Goal: Communication & Community: Share content

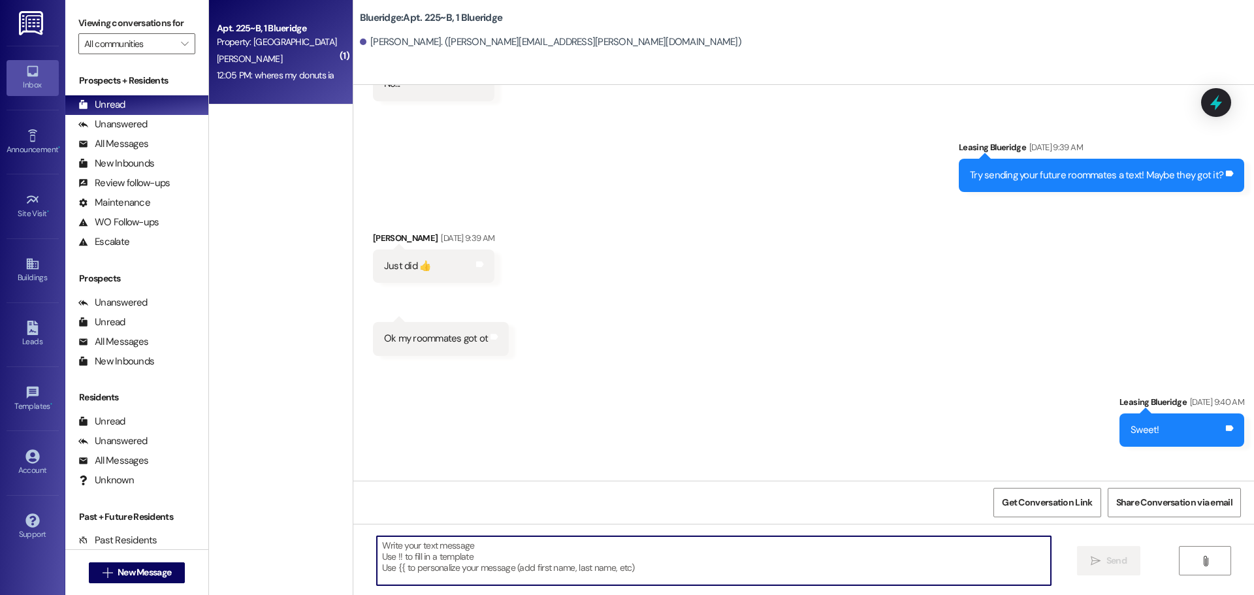
click at [660, 579] on textarea at bounding box center [714, 560] width 674 height 49
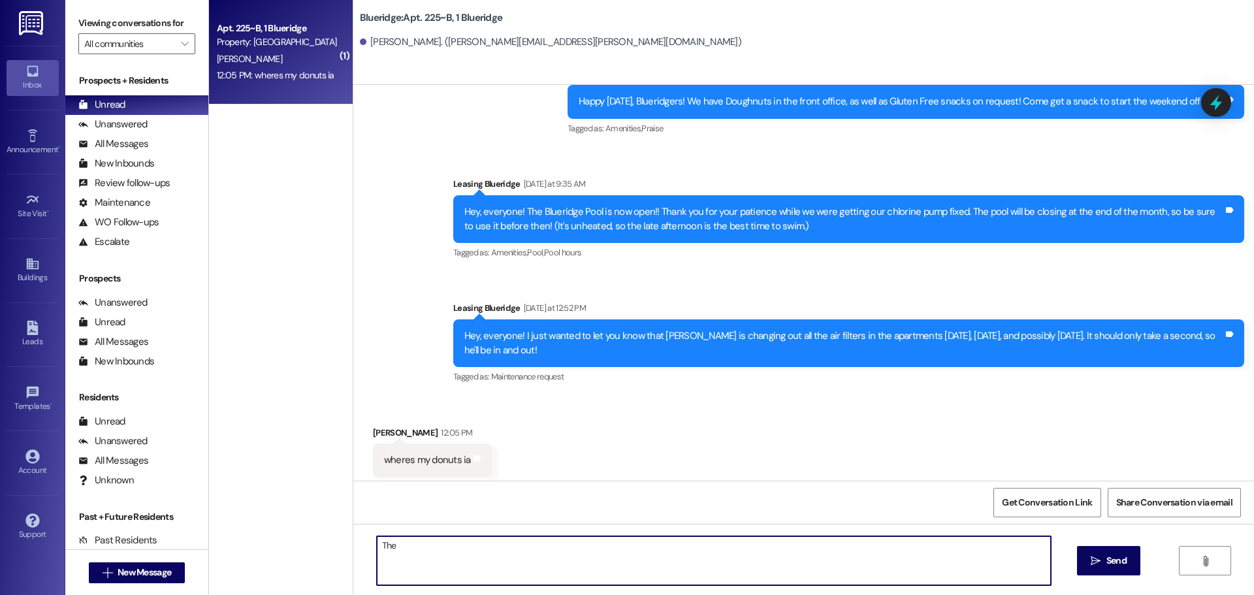
scroll to position [9751, 0]
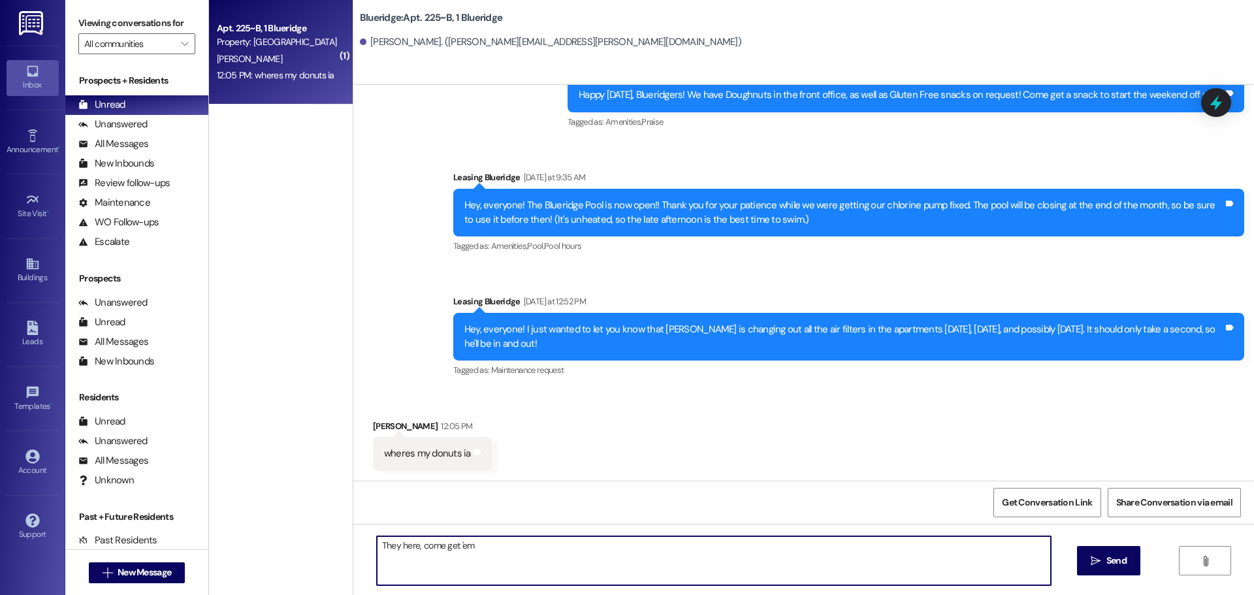
type textarea "They here, come get 'em!"
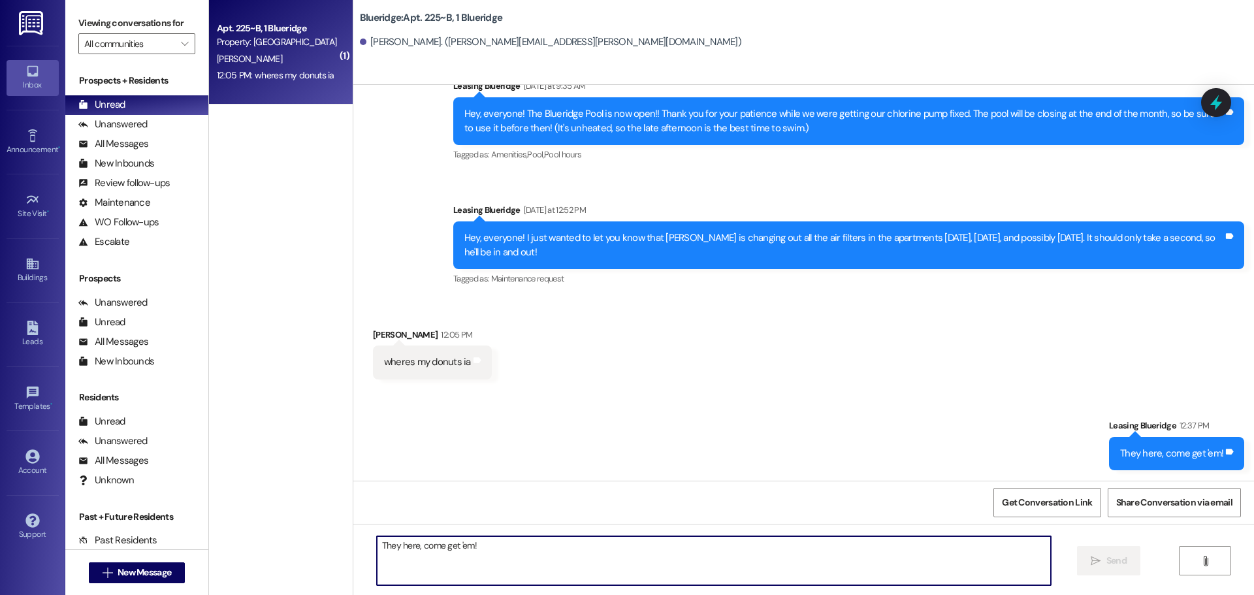
click at [1012, 285] on div "Announcement, sent via SMS Leasing Blueridge [DATE] at 12:52 PM Hey, everyone! …" at bounding box center [849, 245] width 811 height 105
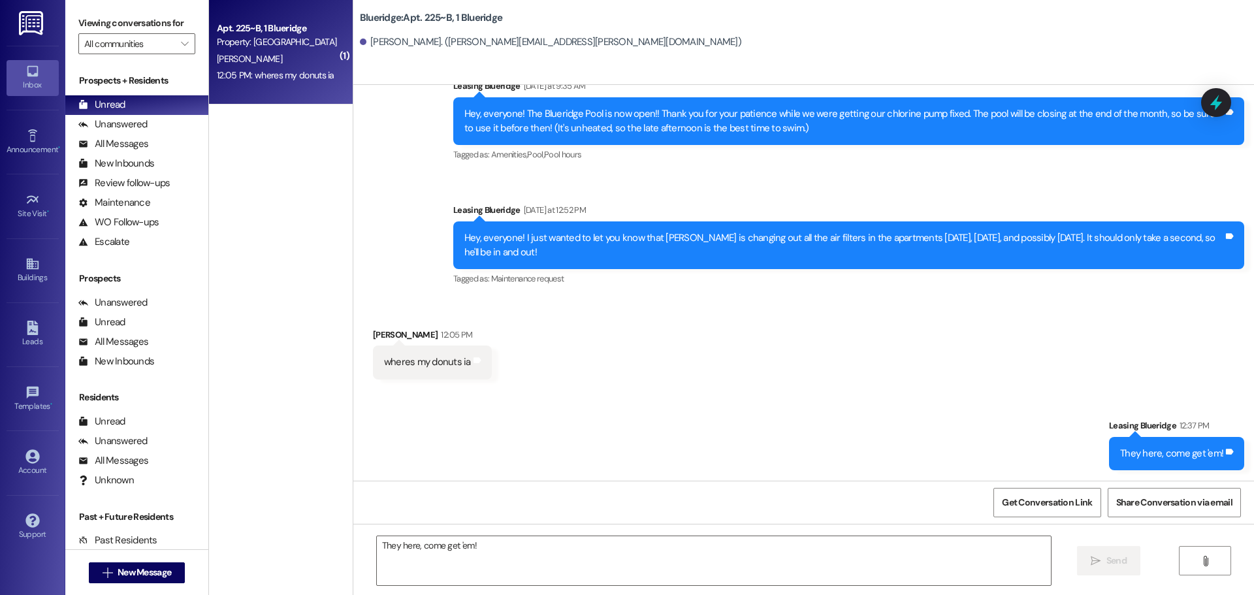
click at [40, 22] on img at bounding box center [32, 23] width 27 height 24
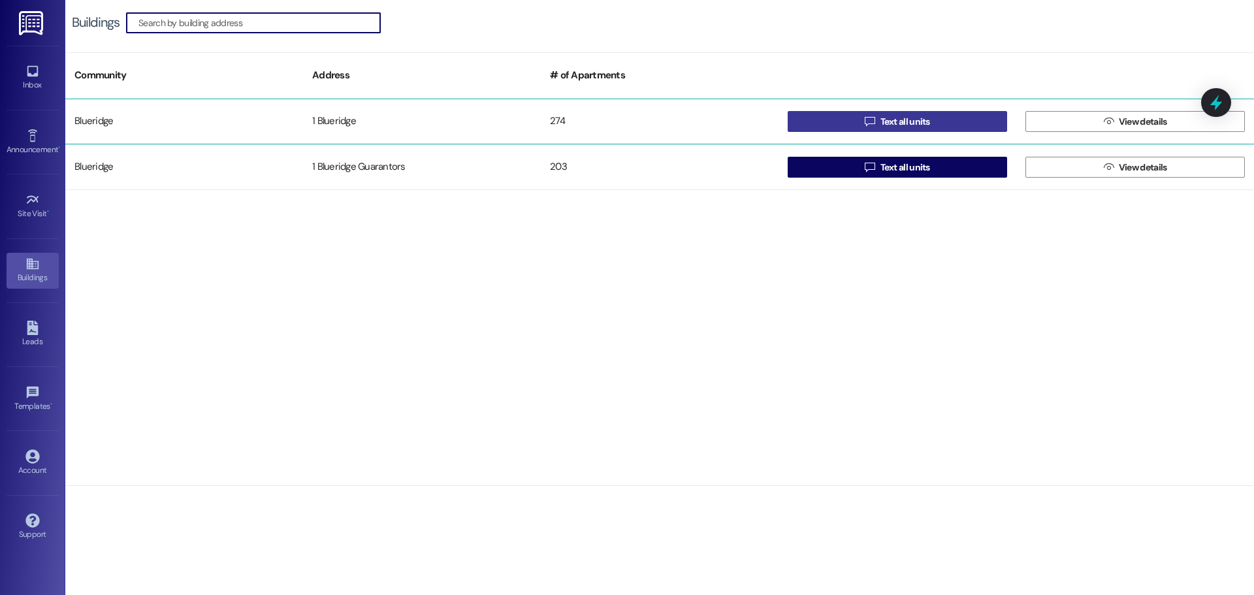
click at [828, 122] on button " Text all units" at bounding box center [897, 121] width 219 height 21
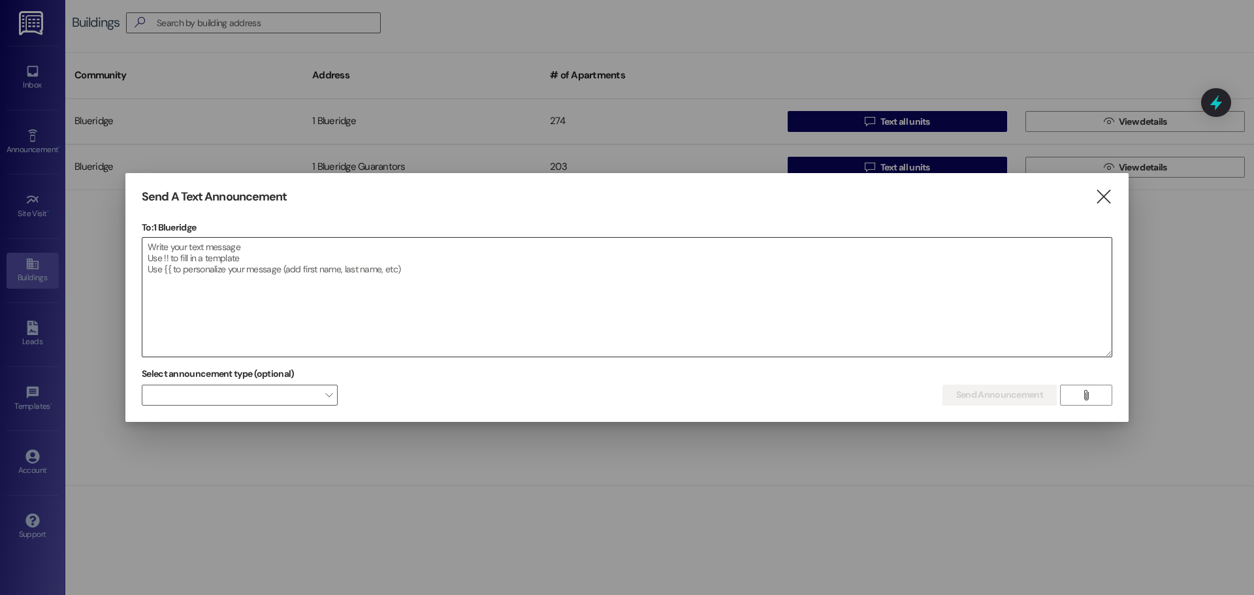
click at [560, 287] on textarea at bounding box center [626, 297] width 969 height 119
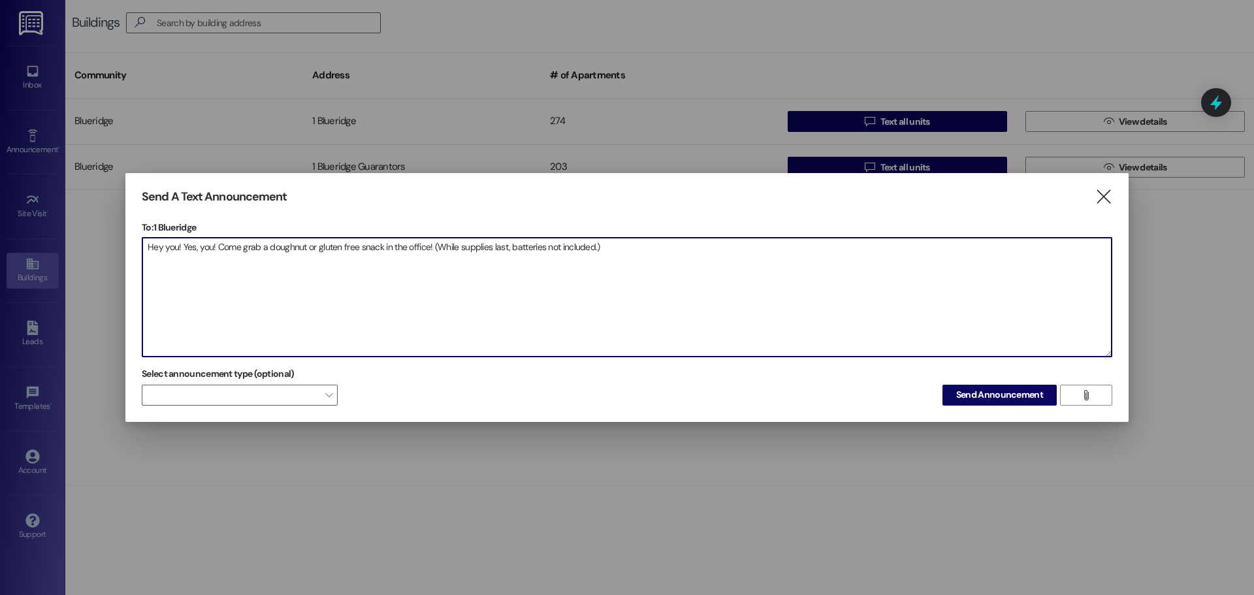
click at [432, 246] on textarea "Hey you! Yes, you! Come grab a doughnut or gluten free snack in the office! (Wh…" at bounding box center [626, 297] width 969 height 119
click at [306, 248] on textarea "Hey you! Yes, you! Come grab a doughnut or gluten free snack in the office! (Wh…" at bounding box center [626, 297] width 969 height 119
click at [442, 247] on textarea "Hey you! Yes, you! Come grab a doughnut, fruit, or String Cheese in the office!…" at bounding box center [626, 297] width 969 height 119
drag, startPoint x: 743, startPoint y: 266, endPoint x: 0, endPoint y: 266, distance: 742.7
click at [0, 266] on div "Send A Text Announcement  To: 1 Blueridge  Drop image file here Hey you! Yes,…" at bounding box center [627, 297] width 1254 height 595
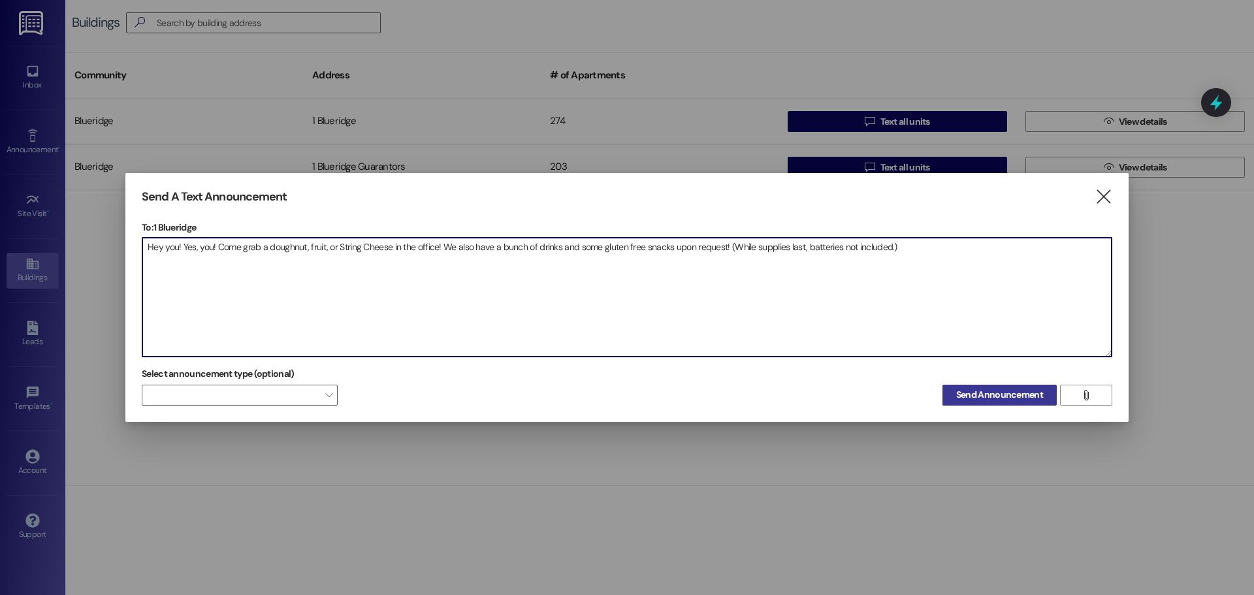
type textarea "Hey you! Yes, you! Come grab a doughnut, fruit, or String Cheese in the office!…"
click at [975, 396] on span "Send Announcement" at bounding box center [999, 395] width 87 height 14
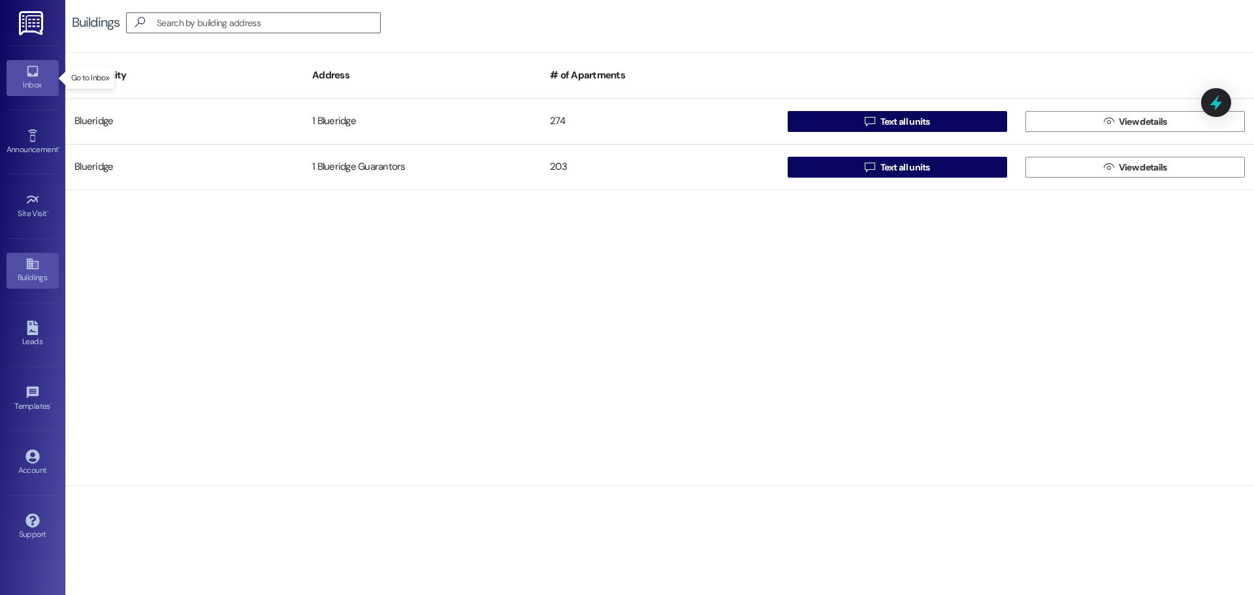
click at [34, 71] on icon at bounding box center [32, 71] width 14 height 14
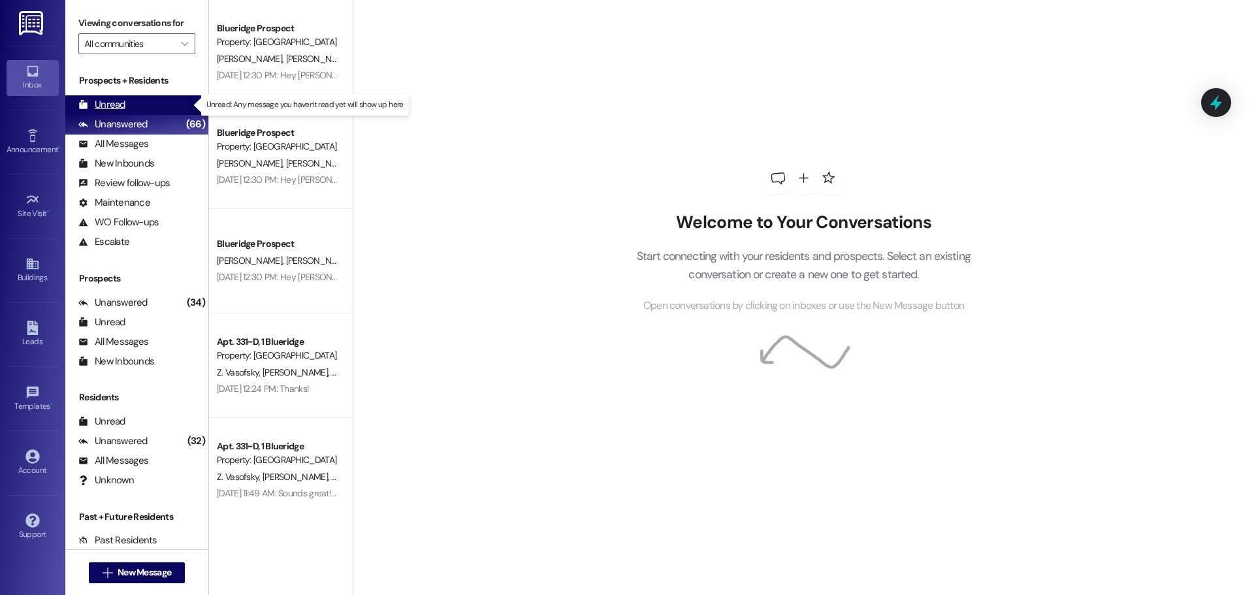
click at [154, 105] on div "Unread (0)" at bounding box center [136, 105] width 143 height 20
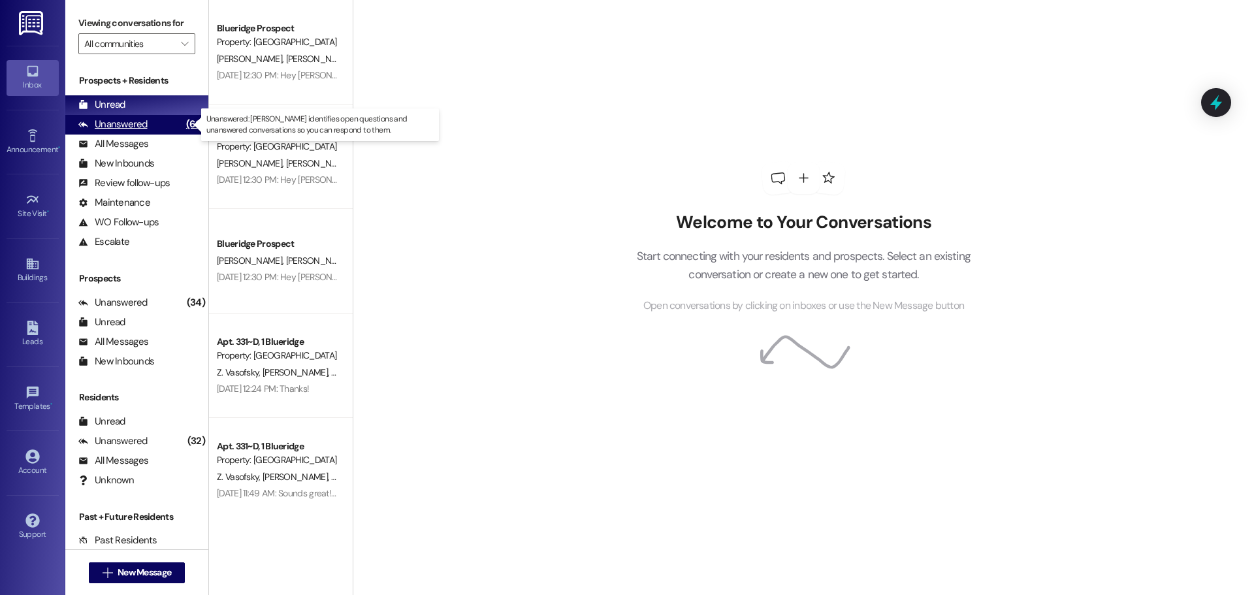
click at [126, 132] on div "Unanswered (66)" at bounding box center [136, 125] width 143 height 20
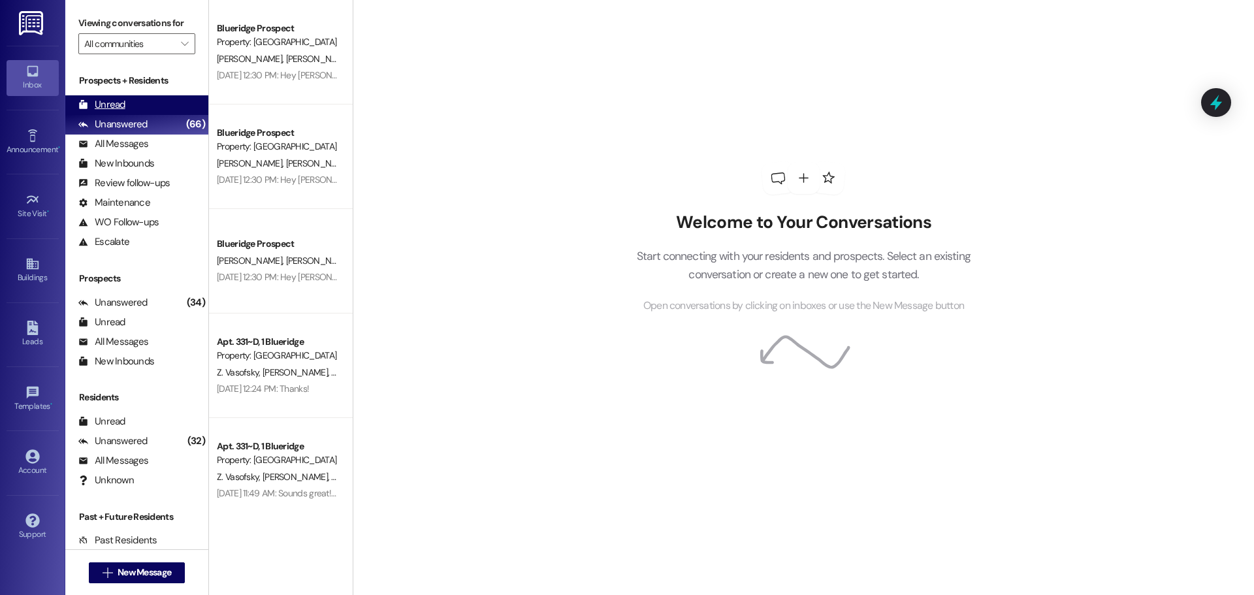
click at [129, 110] on div "Unread (0)" at bounding box center [136, 105] width 143 height 20
click at [158, 125] on div "Unanswered (66)" at bounding box center [136, 125] width 143 height 20
click at [161, 112] on div "Unread (0)" at bounding box center [136, 105] width 143 height 20
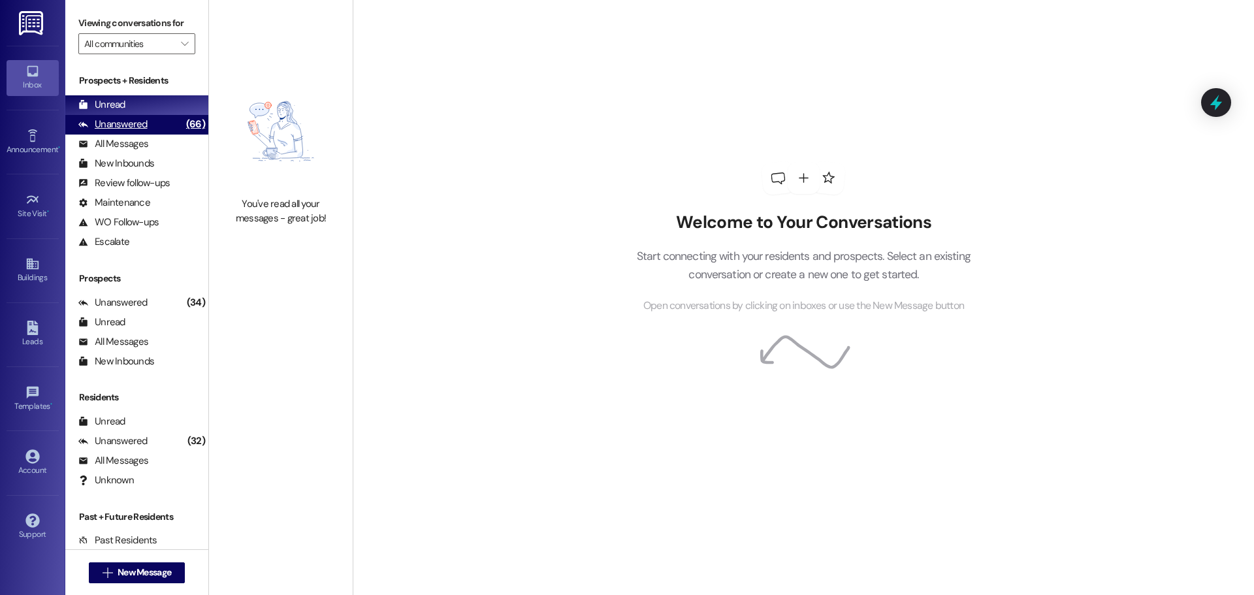
click at [157, 124] on div "Unanswered (66)" at bounding box center [136, 125] width 143 height 20
click at [156, 97] on div "Unread (0)" at bounding box center [136, 105] width 143 height 20
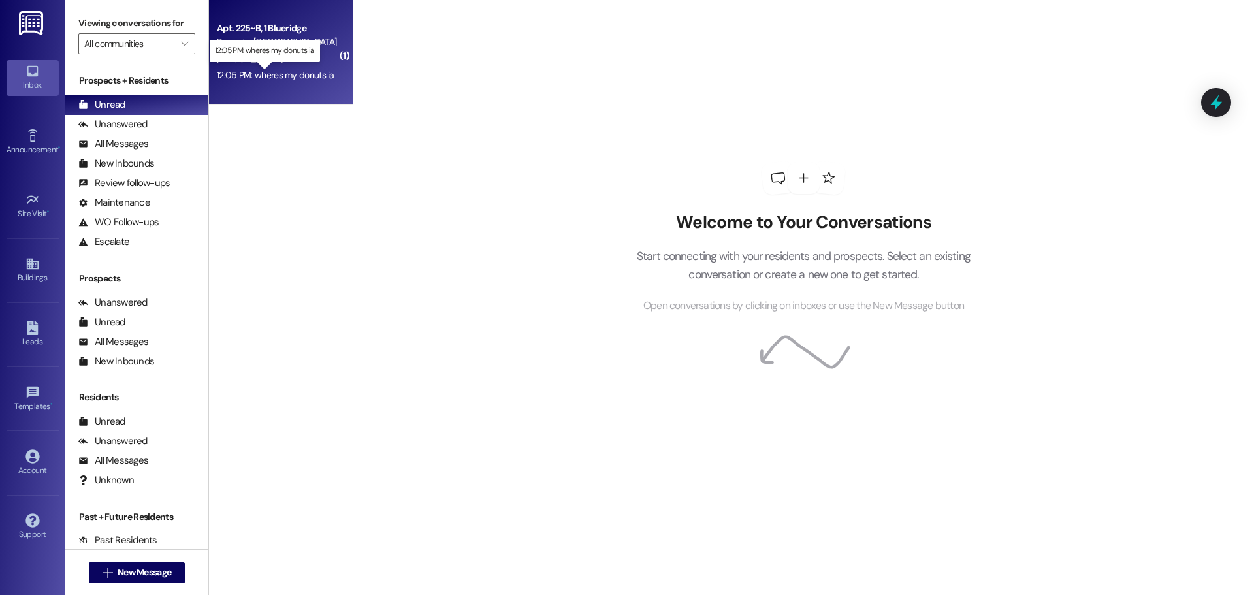
click at [304, 71] on div "12:05 PM: wheres my donuts ia 12:05 PM: wheres my donuts ia" at bounding box center [276, 75] width 118 height 12
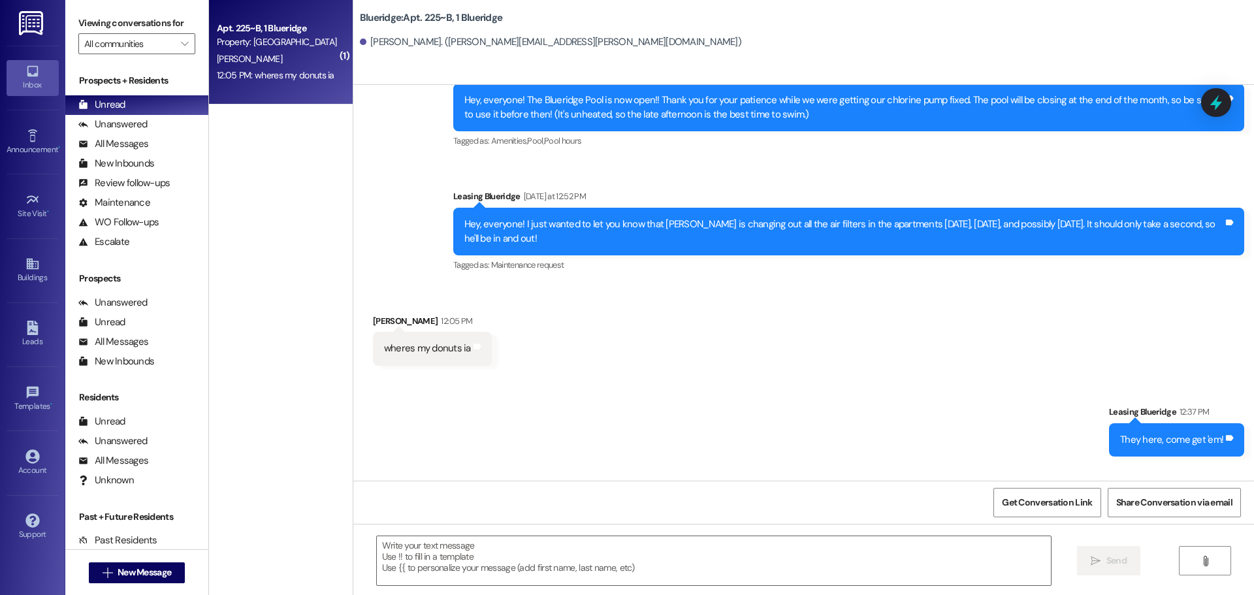
scroll to position [9949, 0]
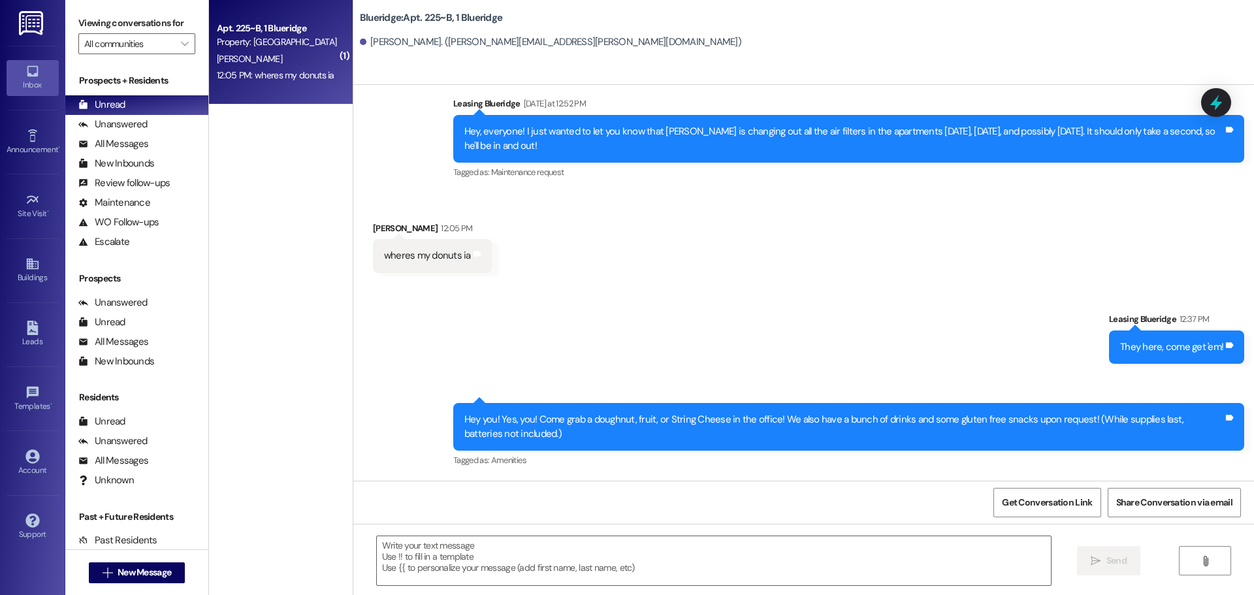
click at [791, 332] on div "Sent via SMS Leasing Blueridge 12:37 PM They here, come get 'em! Tags and notes…" at bounding box center [803, 381] width 901 height 197
click at [713, 327] on div "Sent via SMS Leasing Blueridge 12:37 PM They here, come get 'em! Tags and notes…" at bounding box center [803, 381] width 901 height 197
click at [742, 340] on div "Sent via SMS Leasing Blueridge 12:37 PM They here, come get 'em! Tags and notes…" at bounding box center [803, 381] width 901 height 197
click at [929, 341] on div "Sent via SMS Leasing Blueridge 12:37 PM They here, come get 'em! Tags and notes…" at bounding box center [803, 381] width 901 height 197
click at [661, 358] on div "Sent via SMS Leasing Blueridge 12:37 PM They here, come get 'em! Tags and notes…" at bounding box center [803, 381] width 901 height 197
